Goal: Transaction & Acquisition: Purchase product/service

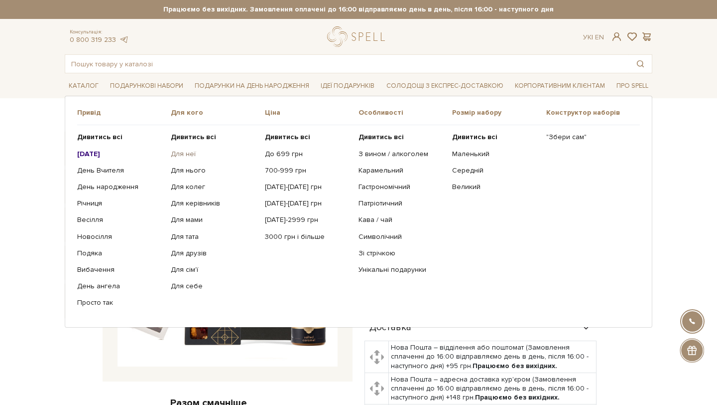
click at [184, 149] on link "Для неї" at bounding box center [214, 153] width 86 height 9
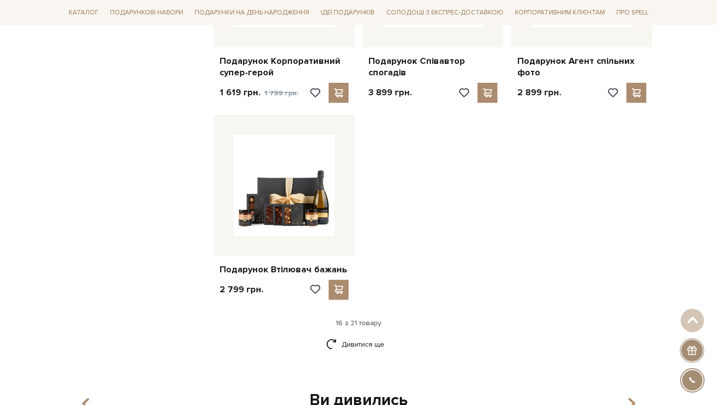
scroll to position [1130, 0]
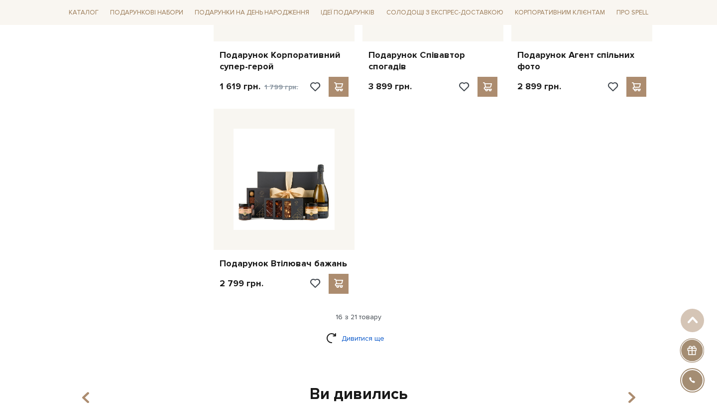
click at [374, 329] on link "Дивитися ще" at bounding box center [358, 337] width 65 height 17
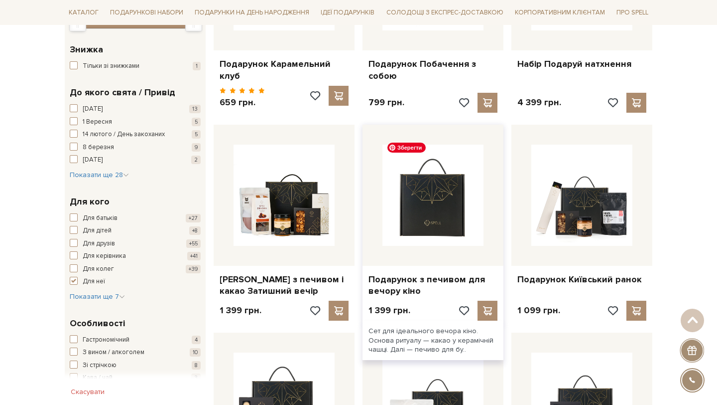
scroll to position [121, 0]
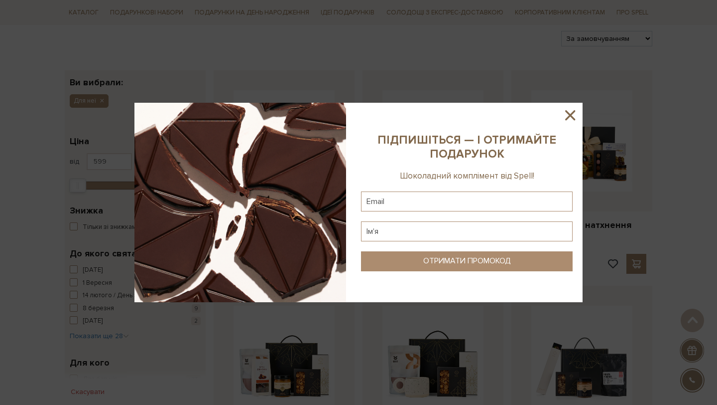
click at [572, 116] on icon at bounding box center [570, 115] width 10 height 10
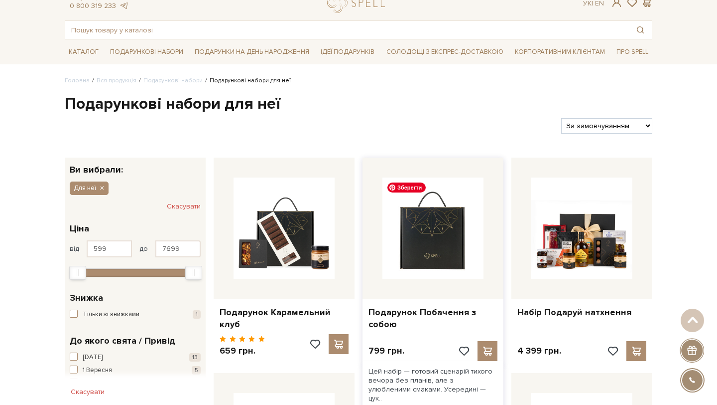
scroll to position [0, 0]
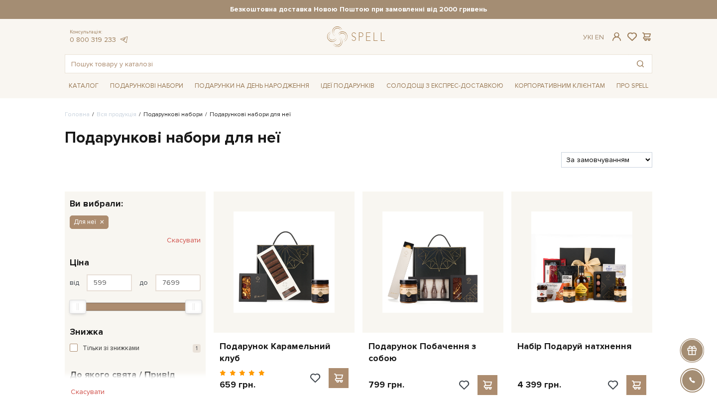
click at [166, 115] on link "Подарункові набори" at bounding box center [172, 114] width 59 height 7
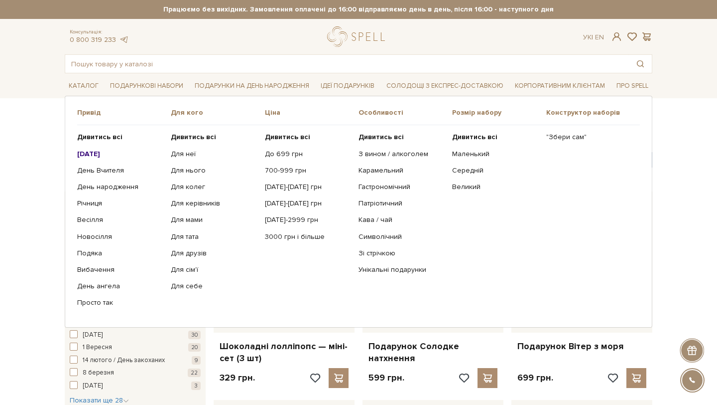
click at [191, 148] on ul "Дивитись всі Для неї Для нього Для колег Для керівників Для мами" at bounding box center [218, 219] width 94 height 189
click at [191, 152] on link "Для неї" at bounding box center [214, 153] width 86 height 9
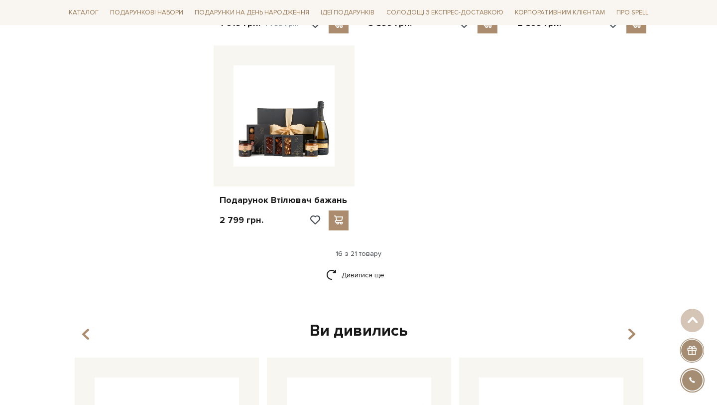
scroll to position [1194, 0]
click at [371, 273] on link "Дивитися ще" at bounding box center [358, 274] width 65 height 17
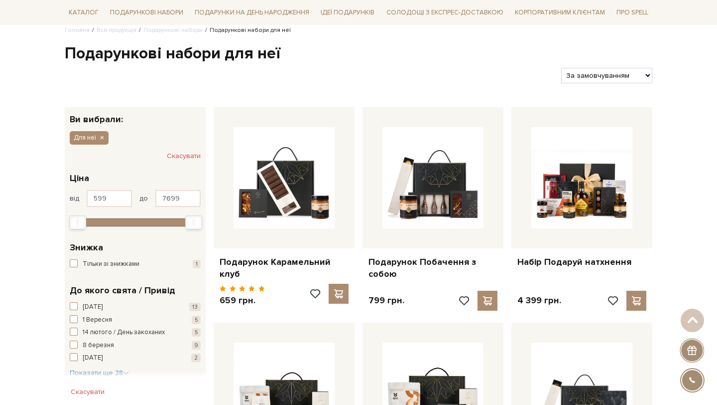
scroll to position [0, 0]
